Goal: Task Accomplishment & Management: Manage account settings

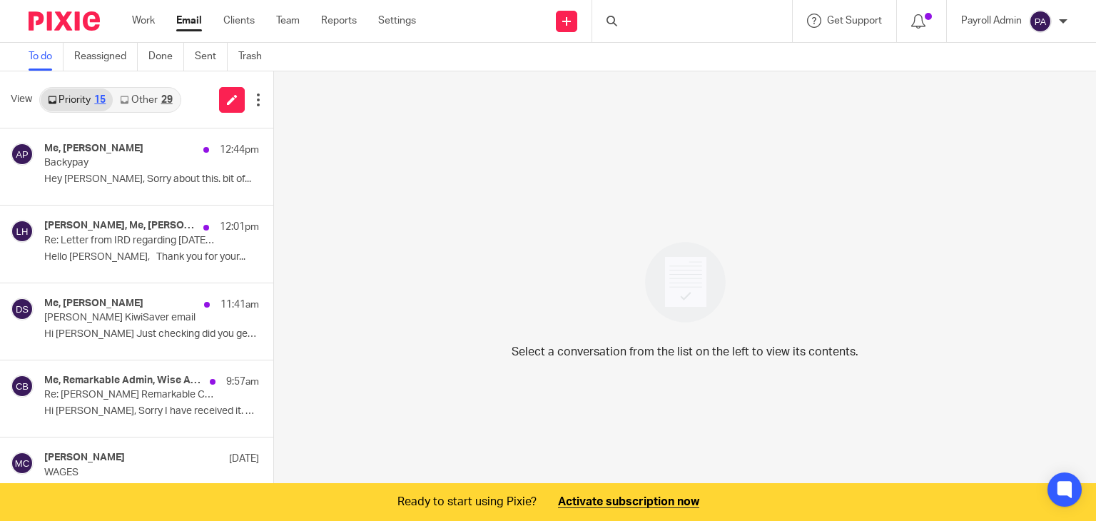
click at [144, 98] on link "Other 29" at bounding box center [146, 99] width 66 height 23
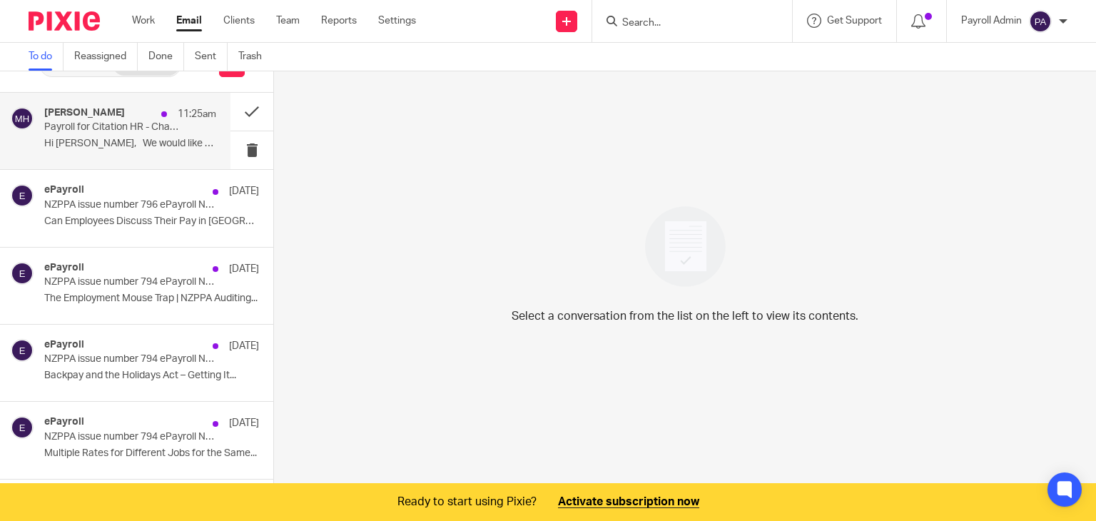
click at [87, 126] on p "Payroll for Citation HR - Change of one of the employee pay cycle" at bounding box center [113, 127] width 138 height 12
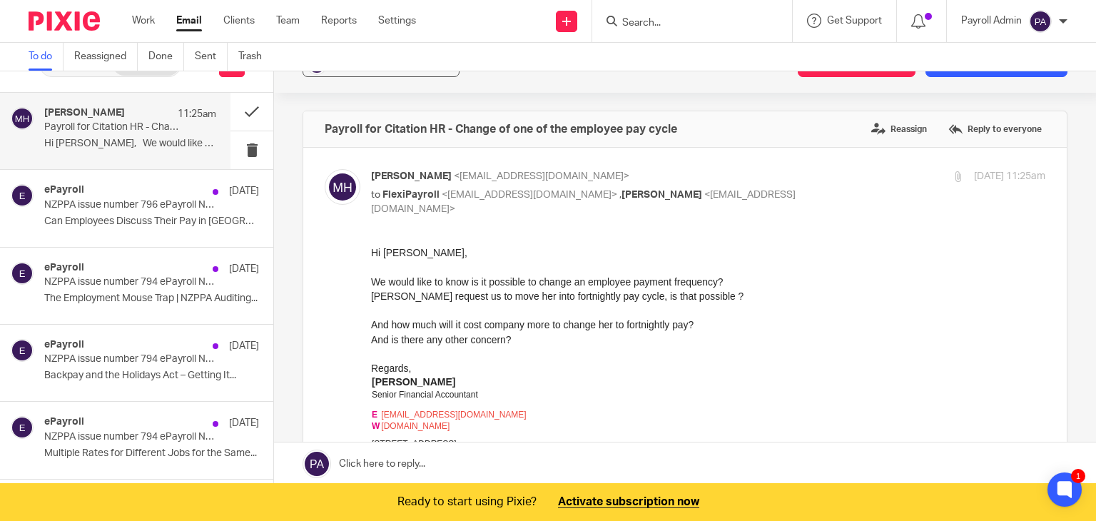
scroll to position [0, 0]
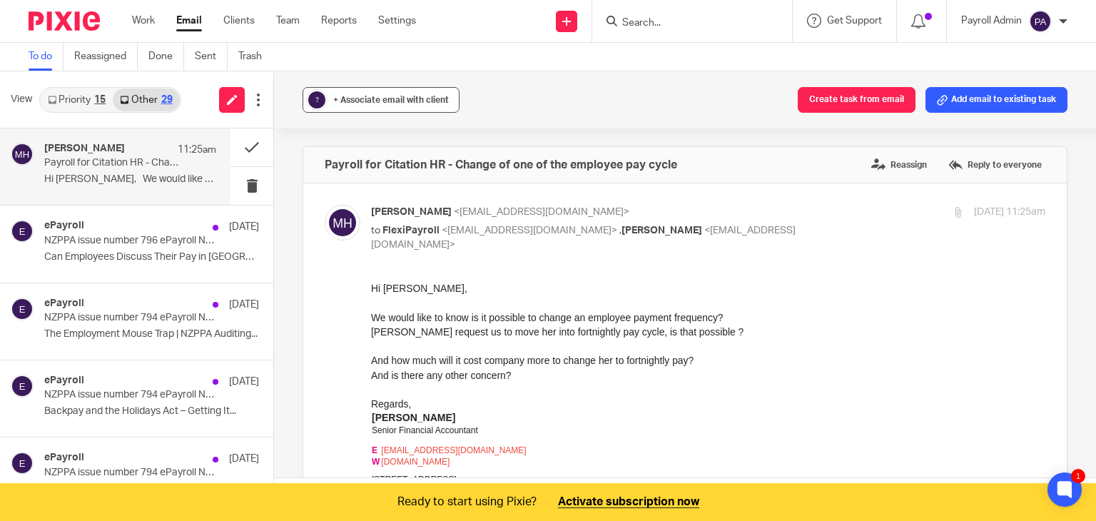
click at [353, 103] on span "+ Associate email with client" at bounding box center [391, 100] width 116 height 9
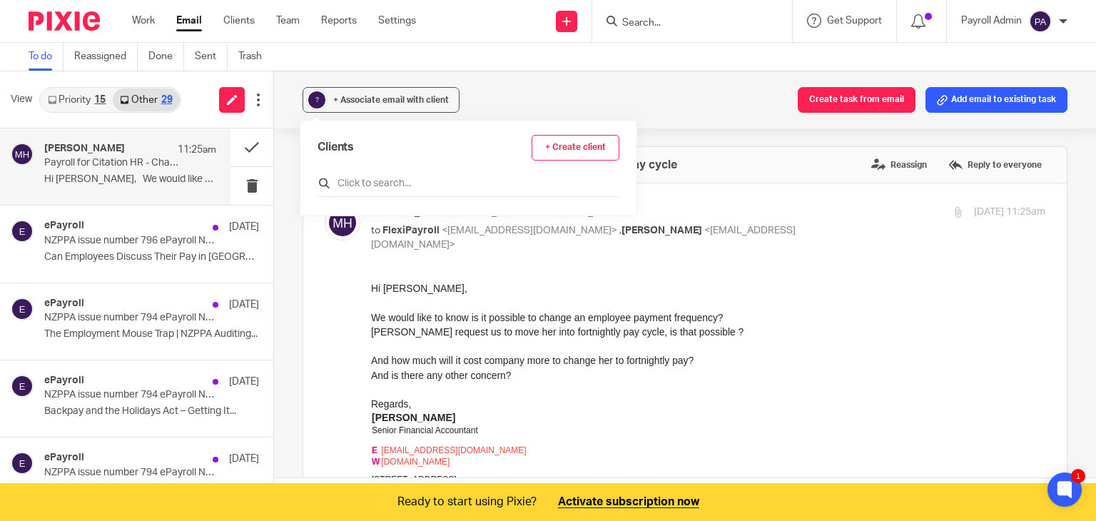
click at [360, 186] on input "text" at bounding box center [468, 183] width 302 height 14
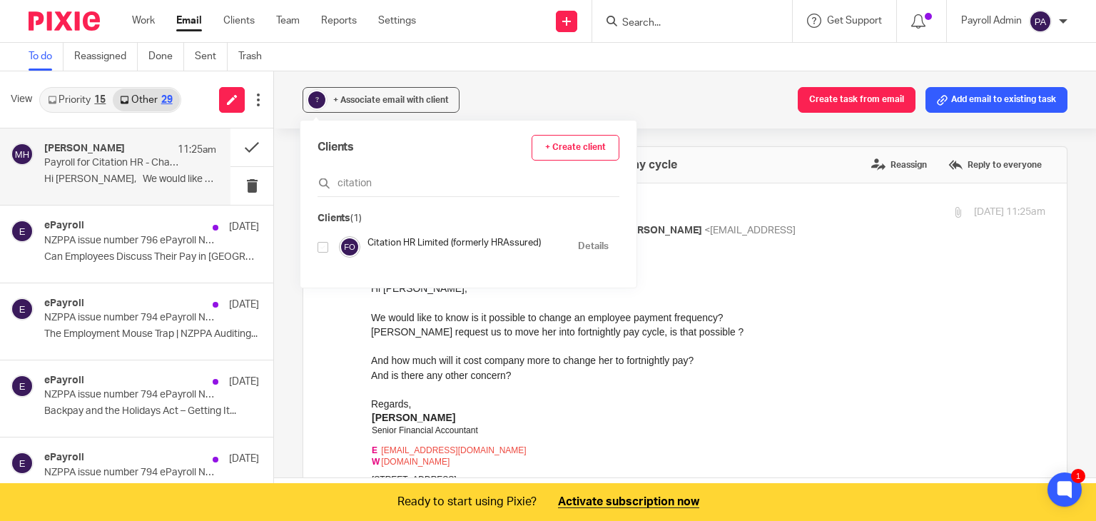
type input "citation"
click at [322, 249] on input "checkbox" at bounding box center [322, 247] width 11 height 11
checkbox input "true"
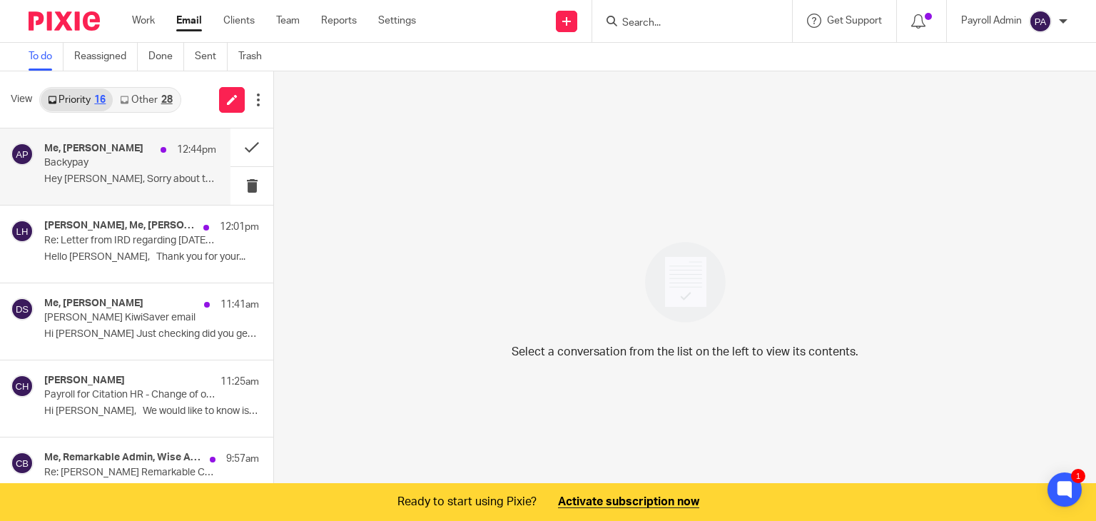
click at [81, 170] on div "Me, [PERSON_NAME] 12:44pm Backypay Hey [PERSON_NAME], Sorry about this. bit of.…" at bounding box center [130, 167] width 172 height 48
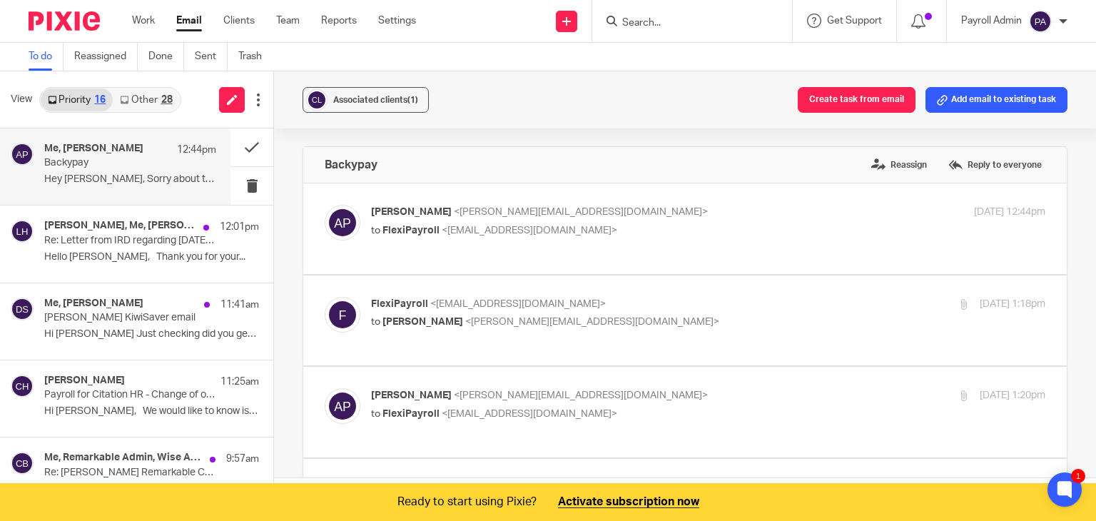
click at [107, 158] on p "Backypay" at bounding box center [113, 163] width 138 height 12
click at [852, 98] on button "Create task from email" at bounding box center [857, 100] width 118 height 26
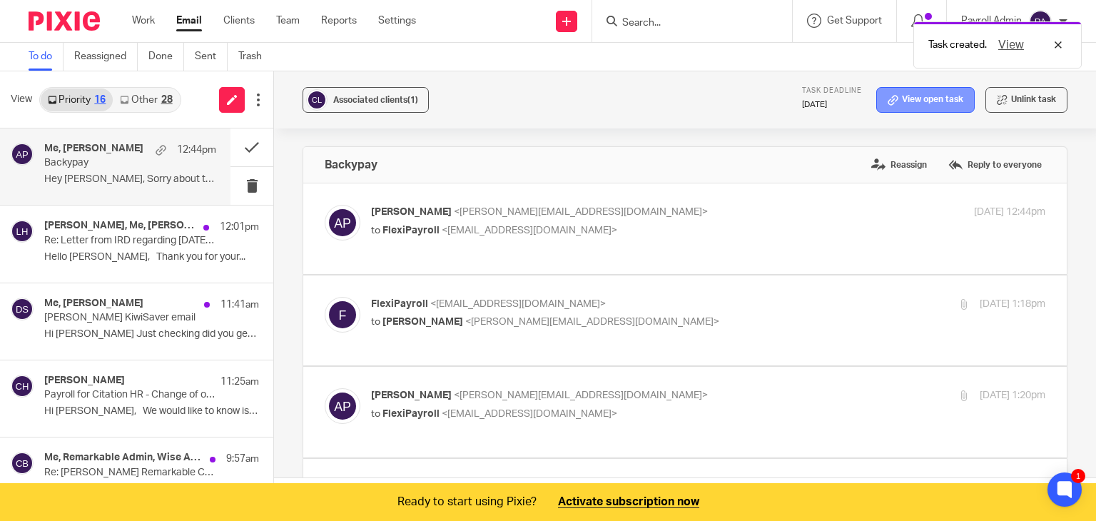
click at [918, 89] on link "View open task" at bounding box center [925, 100] width 98 height 26
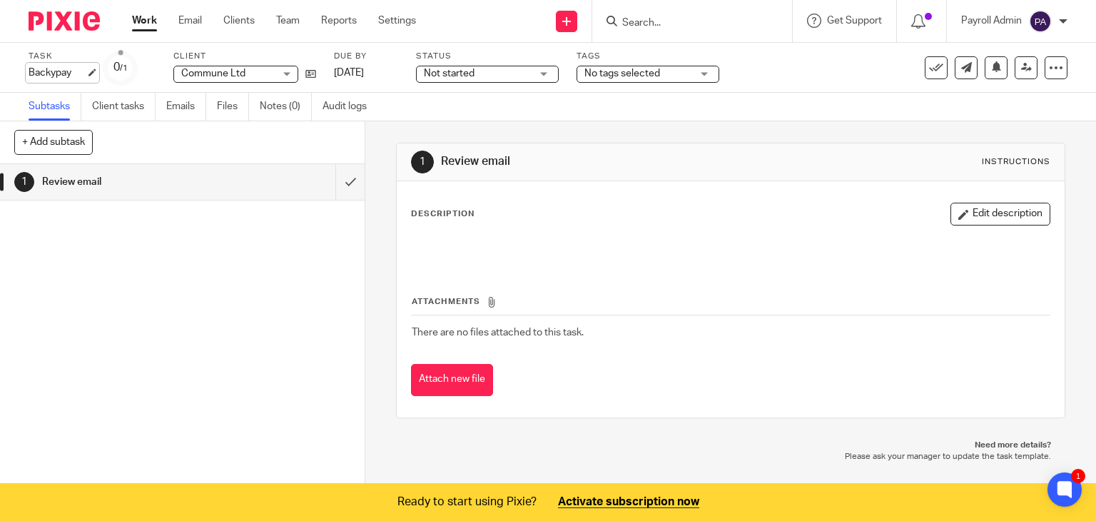
click at [86, 73] on div "Backypay Save Backypay" at bounding box center [57, 73] width 57 height 14
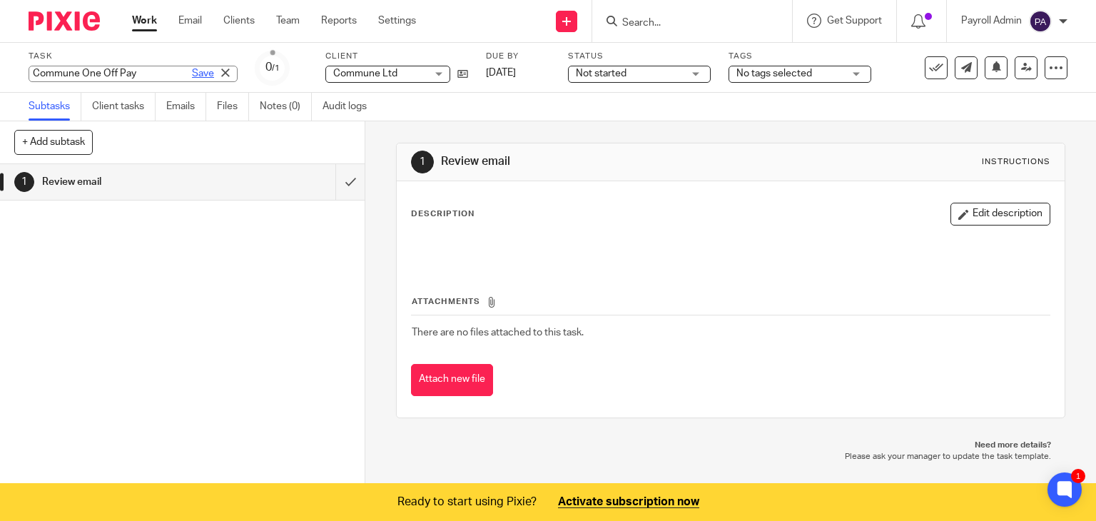
type input "Commune One Off Pay"
click at [192, 75] on link "Save" at bounding box center [203, 73] width 22 height 14
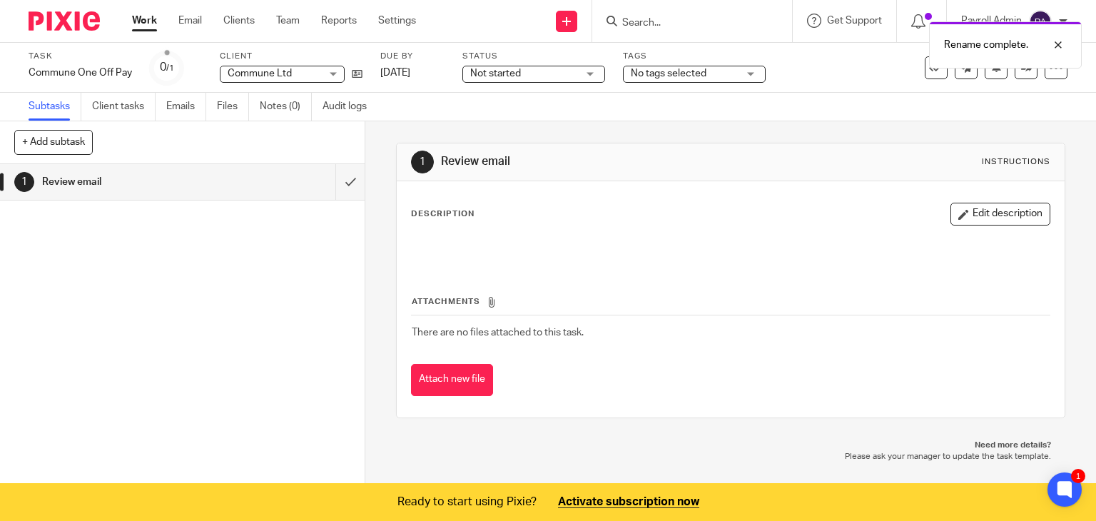
click at [593, 69] on div "Not started Not started" at bounding box center [533, 74] width 143 height 17
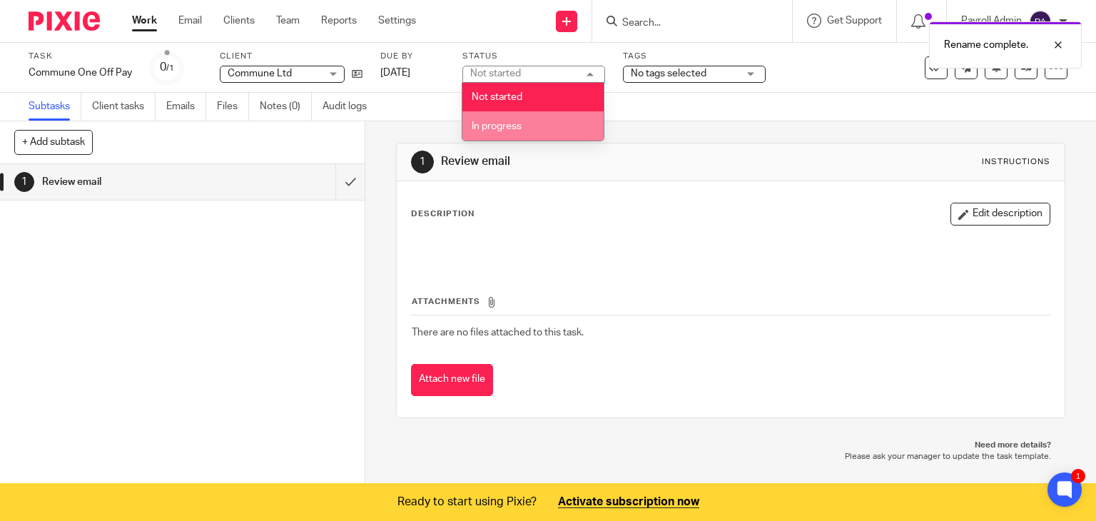
click at [525, 126] on li "In progress" at bounding box center [532, 125] width 141 height 29
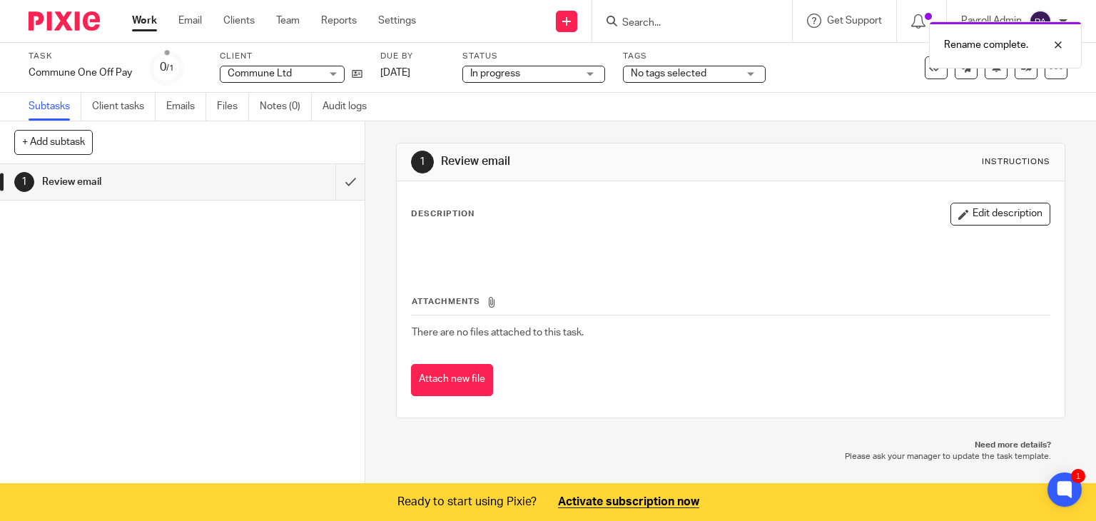
click at [749, 77] on div "No tags selected" at bounding box center [694, 74] width 143 height 17
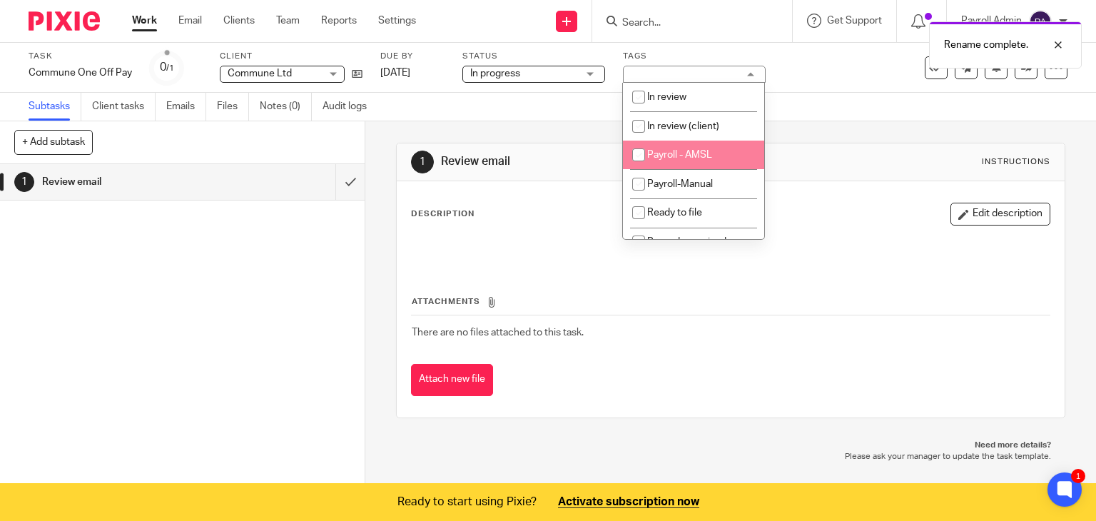
click at [721, 153] on li "Payroll - AMSL" at bounding box center [693, 155] width 141 height 29
checkbox input "true"
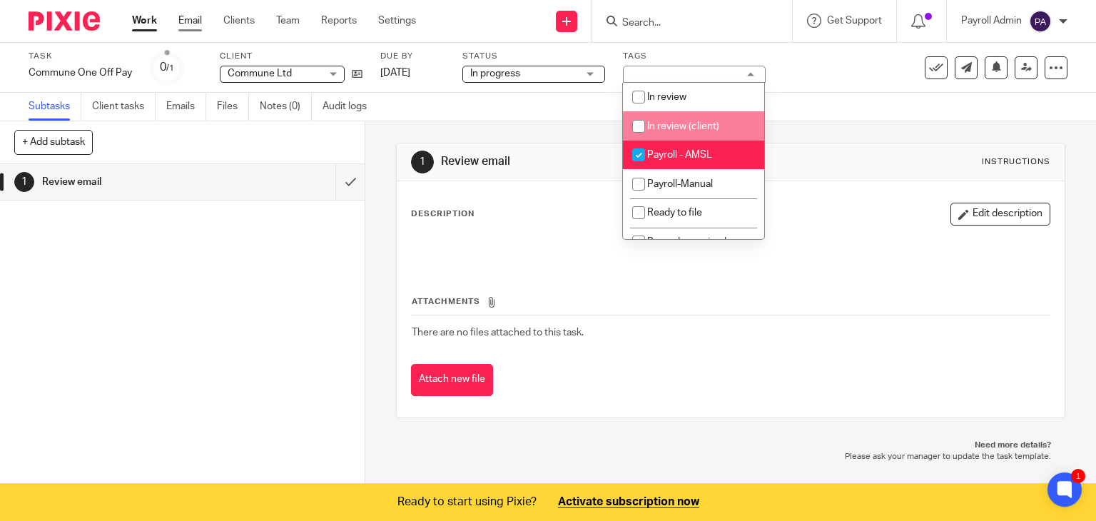
click at [184, 18] on link "Email" at bounding box center [190, 21] width 24 height 14
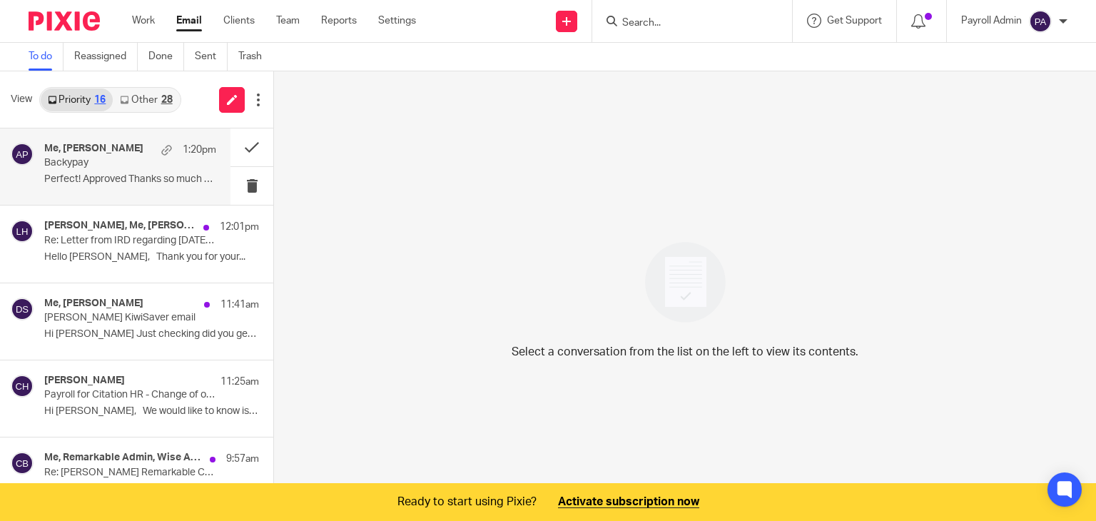
click at [81, 167] on p "Backypay" at bounding box center [113, 163] width 138 height 12
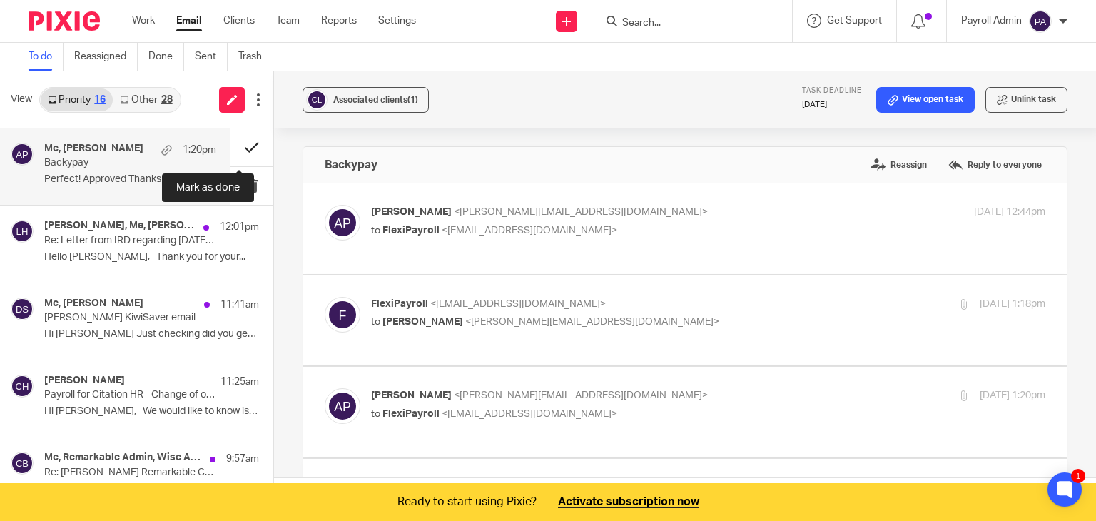
click at [238, 143] on button at bounding box center [251, 147] width 43 height 38
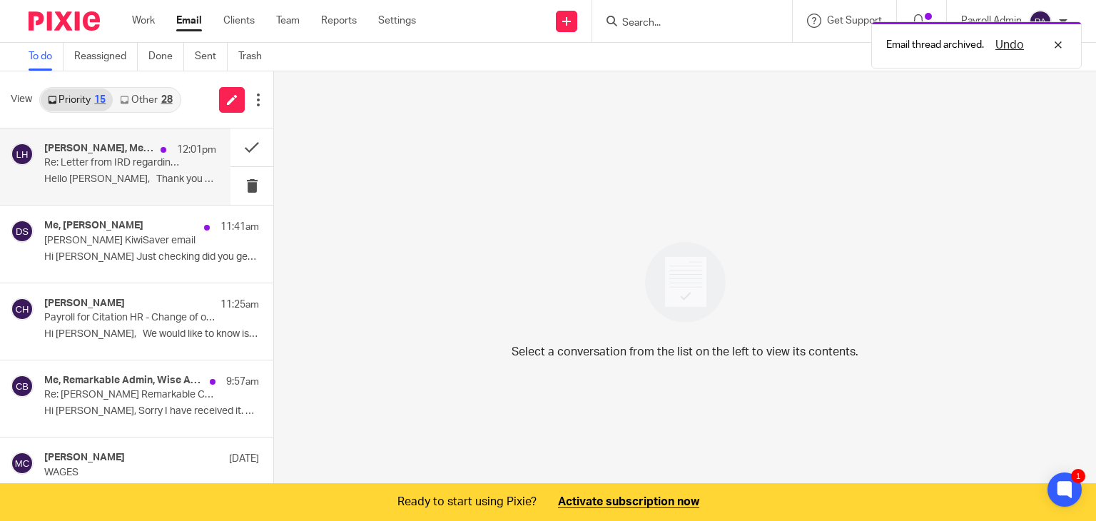
click at [120, 169] on div "Nicola Coulson, Me, Lisa Harrington 12:01pm Re: Letter from IRD regarding 31 Ju…" at bounding box center [130, 167] width 172 height 48
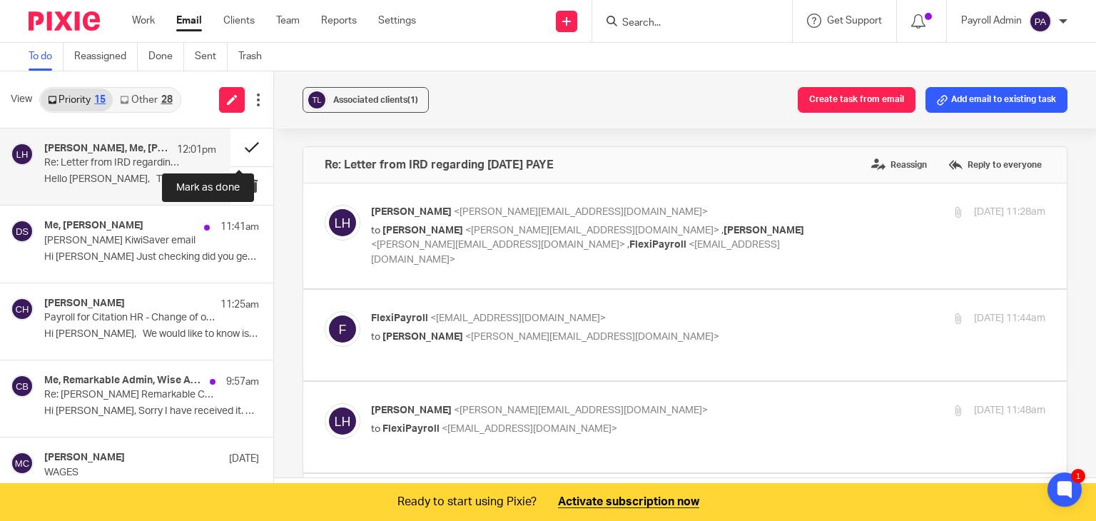
click at [237, 141] on button at bounding box center [251, 147] width 43 height 38
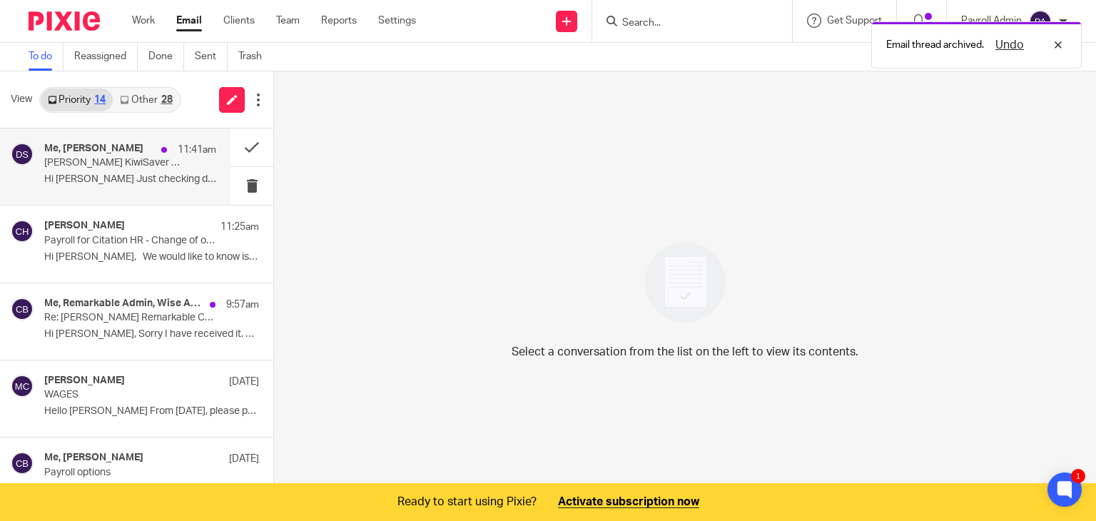
click at [80, 164] on p "[PERSON_NAME] KiwiSaver email" at bounding box center [113, 163] width 138 height 12
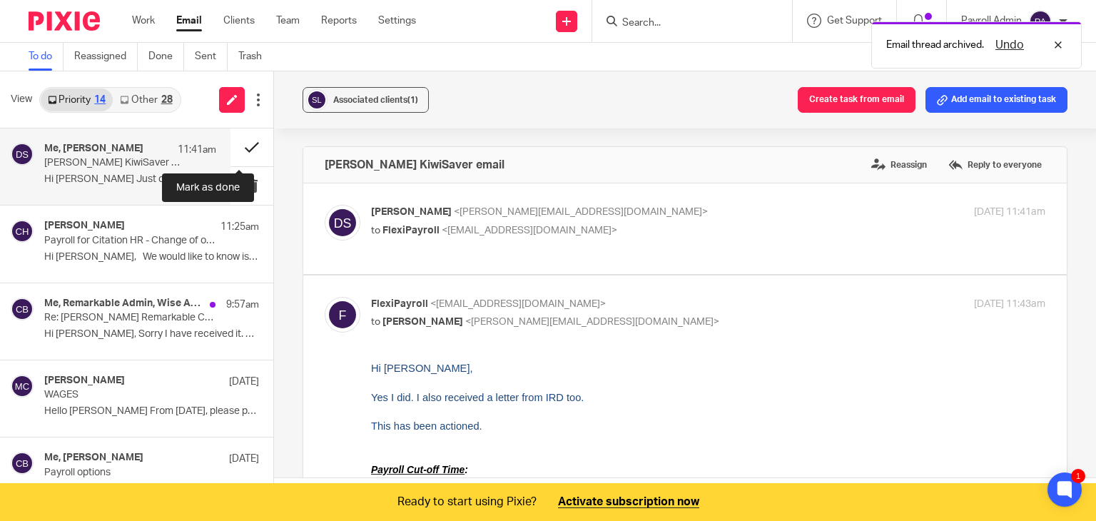
click at [235, 147] on button at bounding box center [251, 147] width 43 height 38
